Goal: Find specific page/section: Find specific page/section

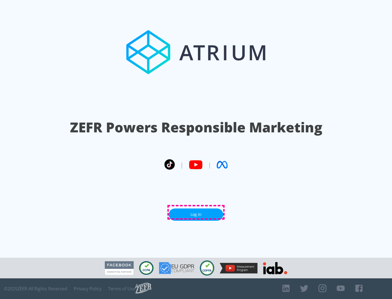
click at [196, 212] on link "Log In" at bounding box center [196, 215] width 54 height 12
